Goal: Transaction & Acquisition: Purchase product/service

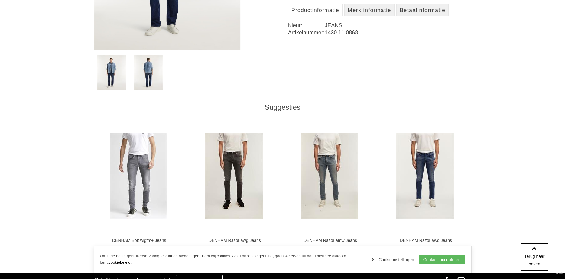
scroll to position [60, 0]
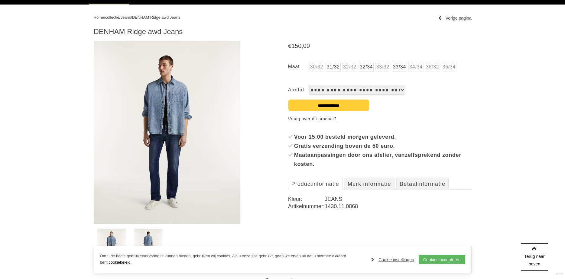
click at [404, 66] on link "33/34" at bounding box center [399, 67] width 15 height 10
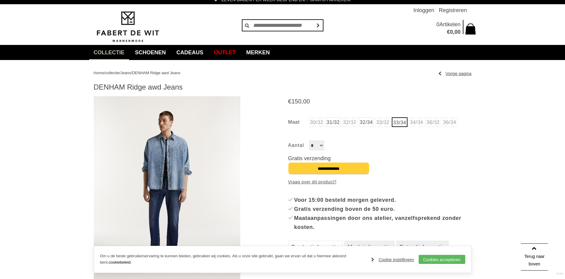
scroll to position [0, 0]
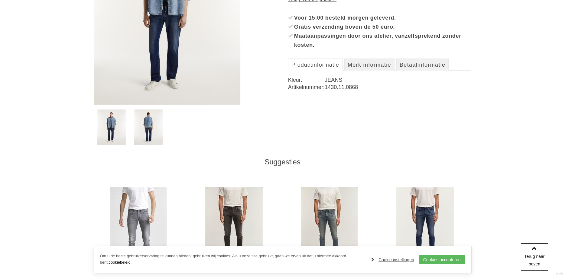
scroll to position [181, 0]
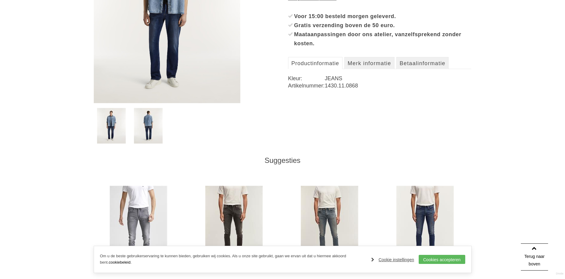
click at [146, 133] on img at bounding box center [148, 126] width 29 height 36
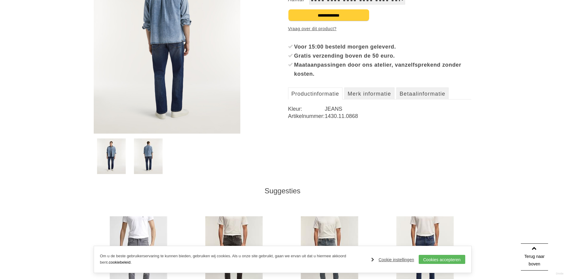
scroll to position [151, 0]
click at [117, 163] on img at bounding box center [111, 156] width 29 height 36
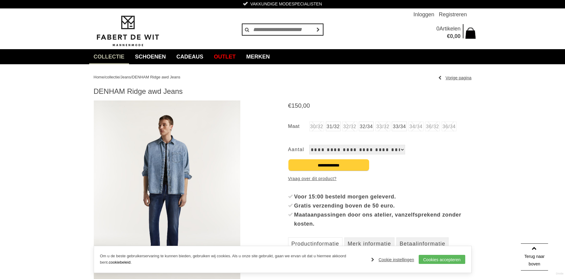
scroll to position [0, 0]
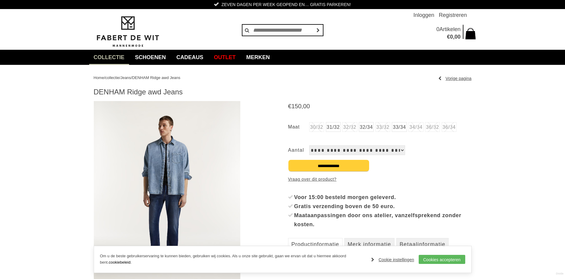
click at [403, 128] on link "33/34" at bounding box center [399, 127] width 15 height 10
